Goal: Navigation & Orientation: Find specific page/section

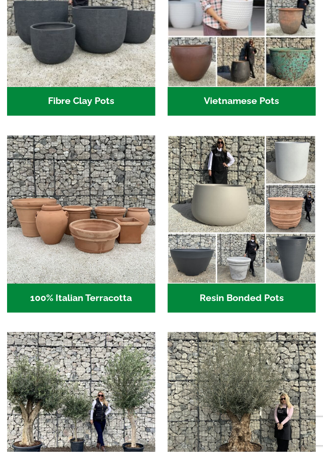
scroll to position [305, 0]
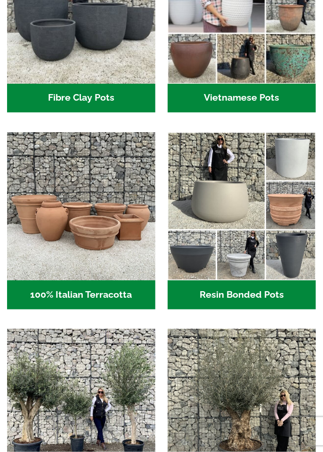
click at [103, 294] on h2 "100% Italian Terracotta (26)" at bounding box center [81, 294] width 148 height 29
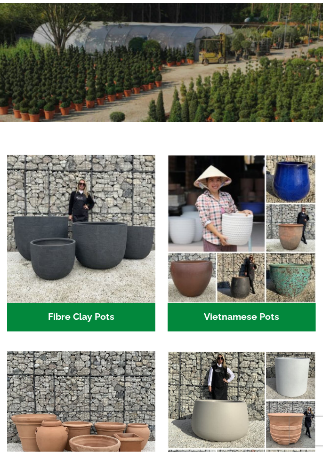
scroll to position [0, 0]
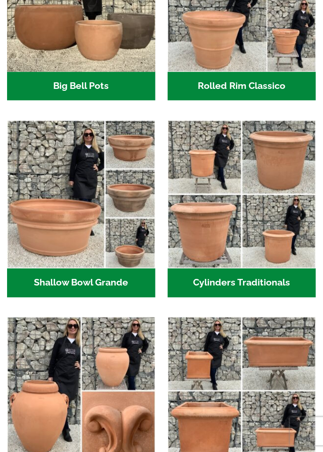
scroll to position [398, 0]
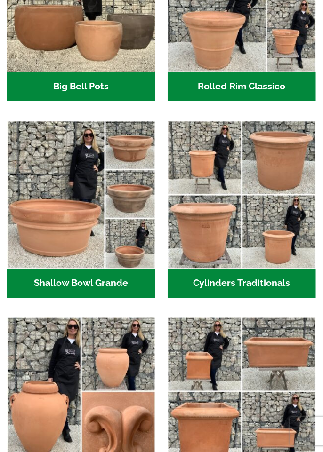
click at [118, 277] on h2 "Shallow Bowl Grande (2)" at bounding box center [81, 283] width 148 height 29
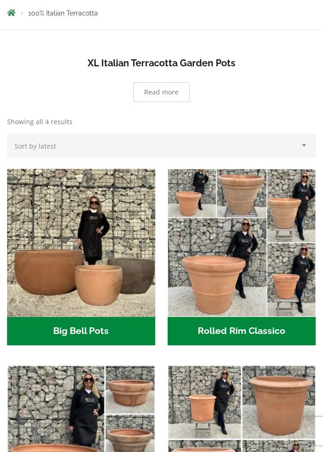
scroll to position [153, 0]
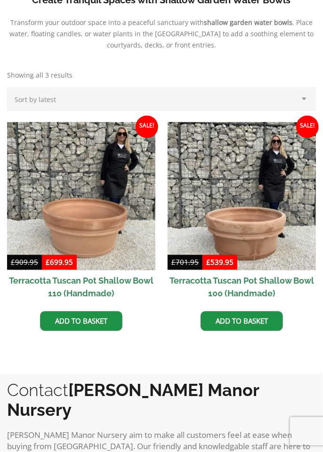
scroll to position [366, 0]
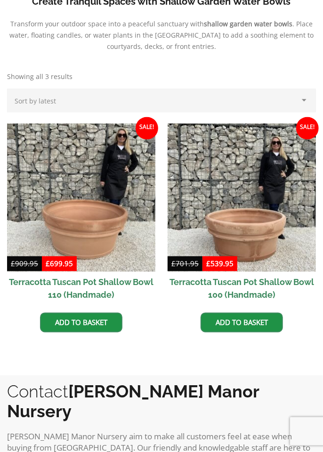
click at [258, 219] on img at bounding box center [241, 198] width 148 height 148
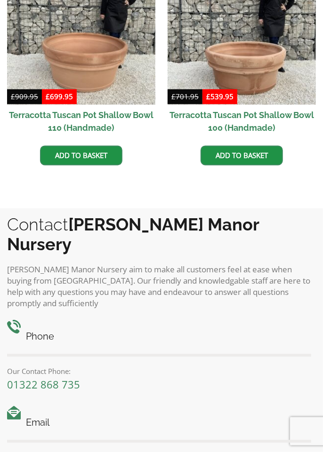
scroll to position [534, 0]
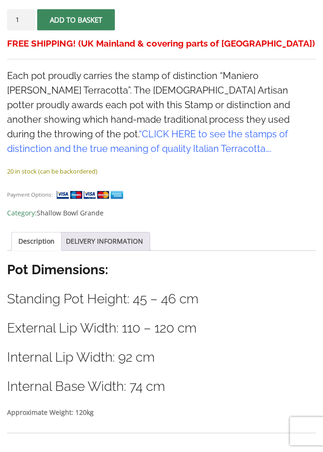
scroll to position [620, 0]
